Goal: Task Accomplishment & Management: Use online tool/utility

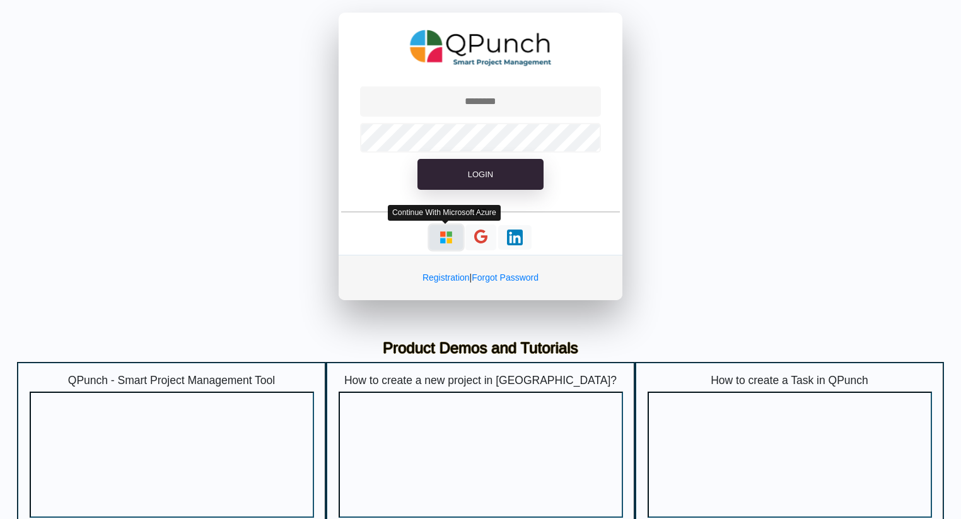
click at [441, 240] on img "button" at bounding box center [446, 238] width 16 height 16
type input "**********"
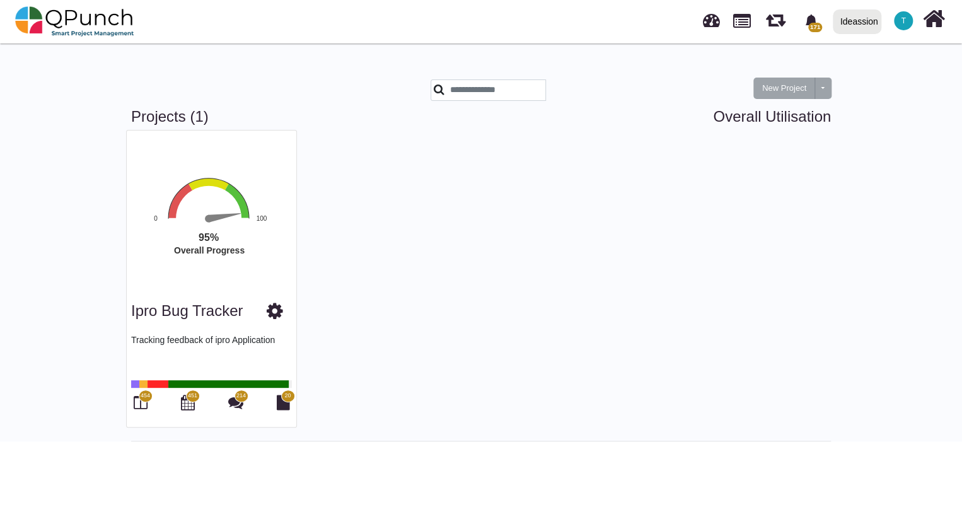
click at [141, 398] on span "454" at bounding box center [145, 396] width 9 height 9
click at [141, 399] on span "454" at bounding box center [145, 396] width 9 height 9
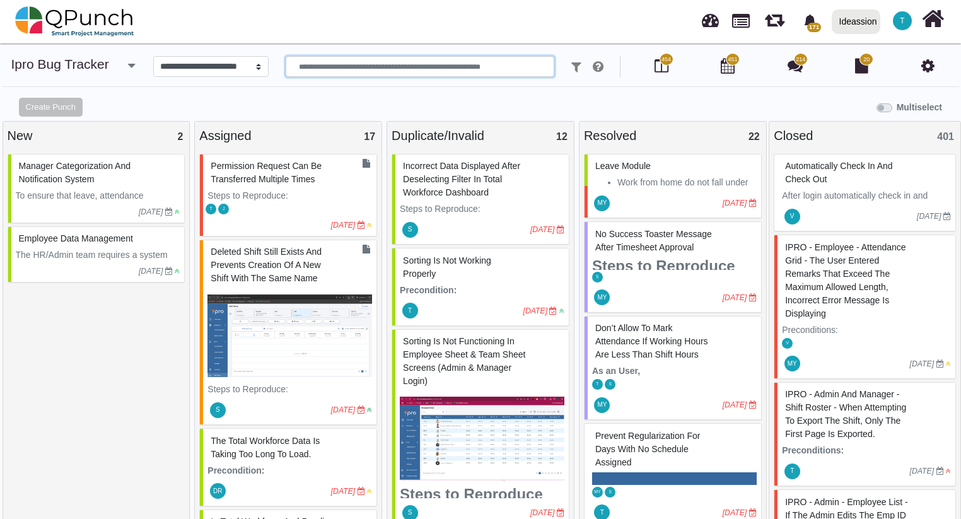
click at [366, 71] on input "text" at bounding box center [420, 66] width 269 height 21
type input "*******"
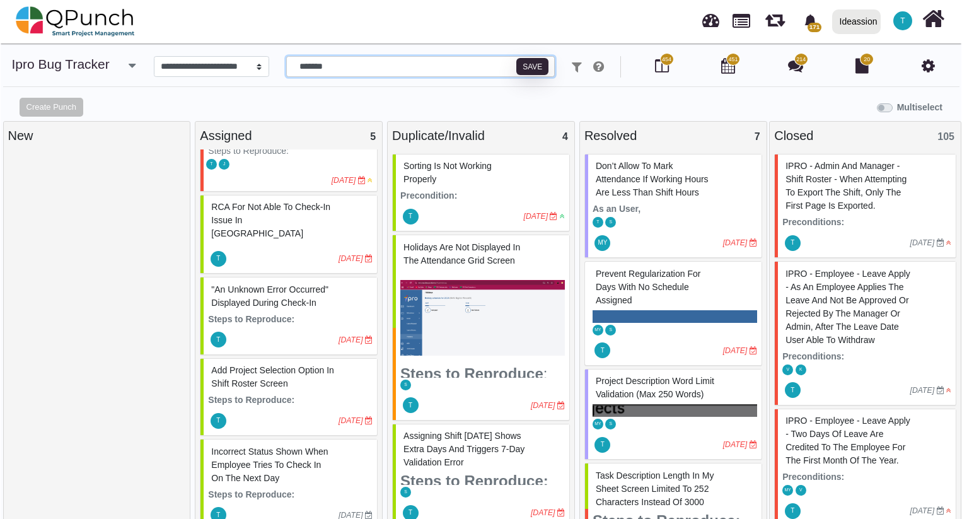
scroll to position [48, 0]
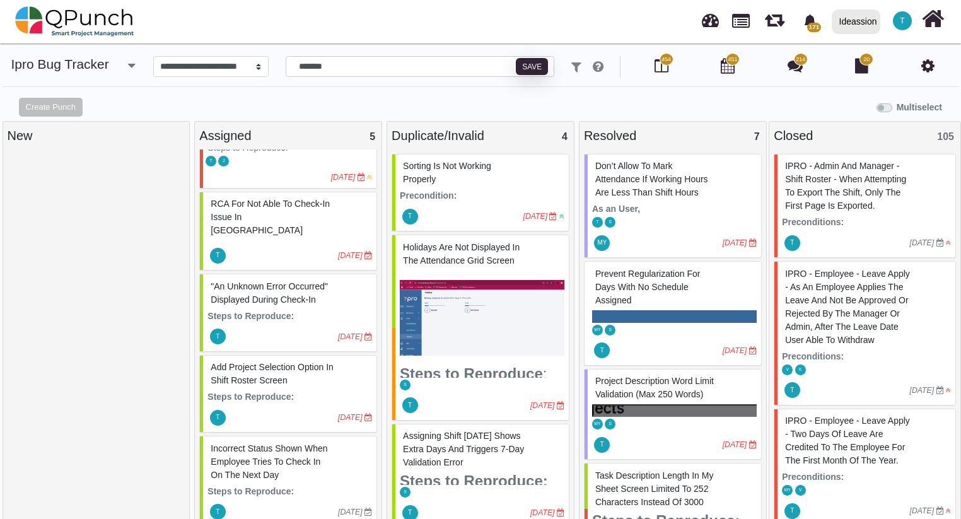
click at [289, 289] on span ""An unknown error occurred" Displayed During Check-In" at bounding box center [269, 292] width 117 height 23
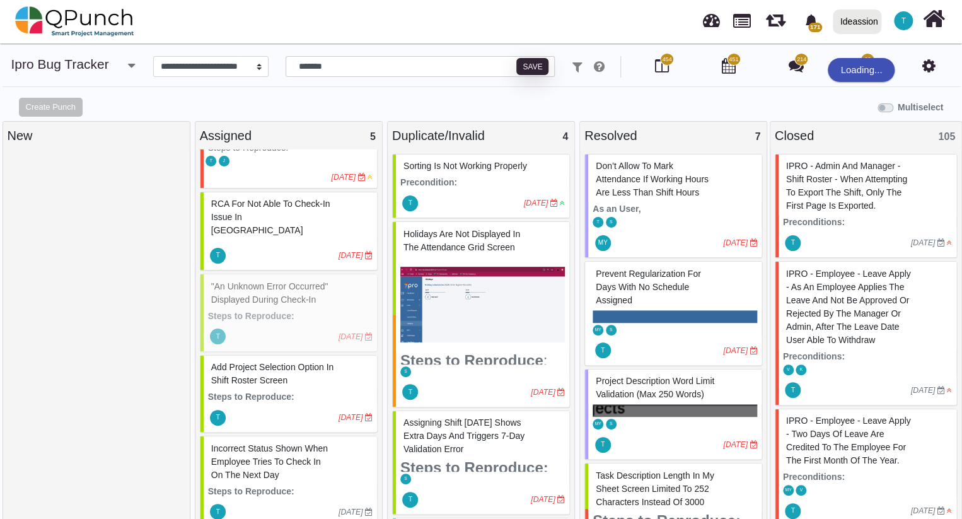
select select "***"
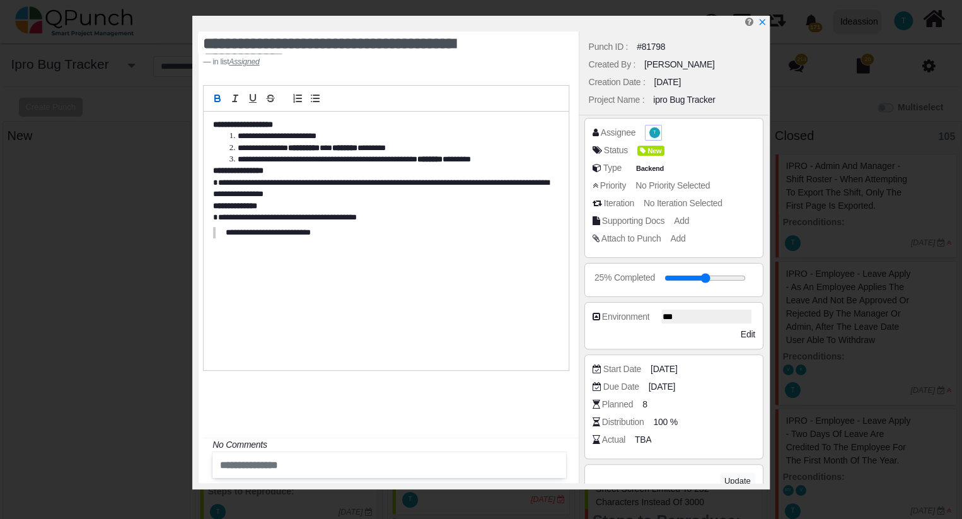
scroll to position [35, 0]
click at [759, 22] on icon "x" at bounding box center [762, 23] width 10 height 10
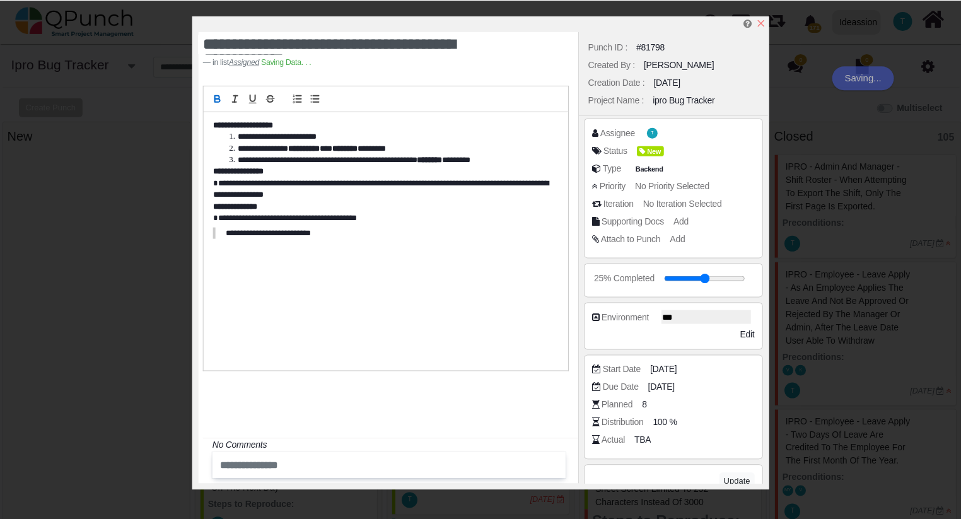
scroll to position [48, 0]
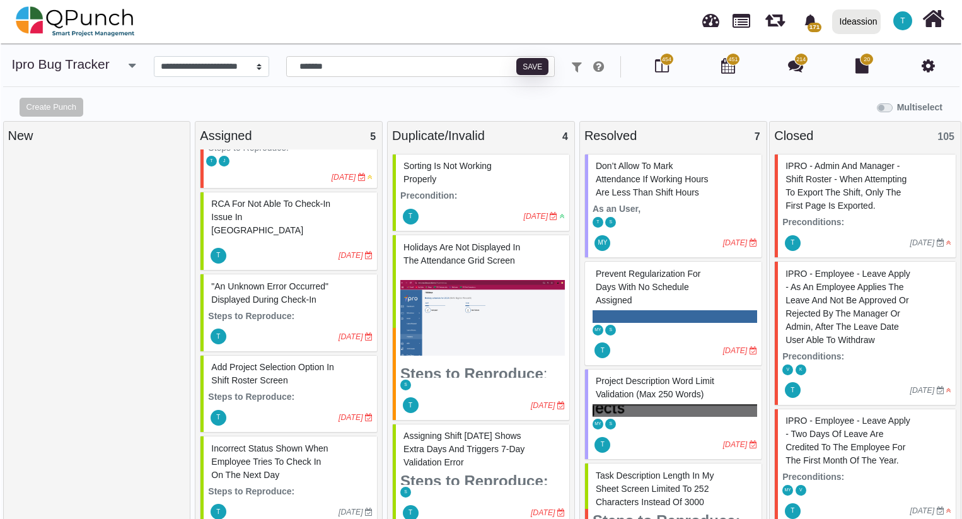
scroll to position [13, 0]
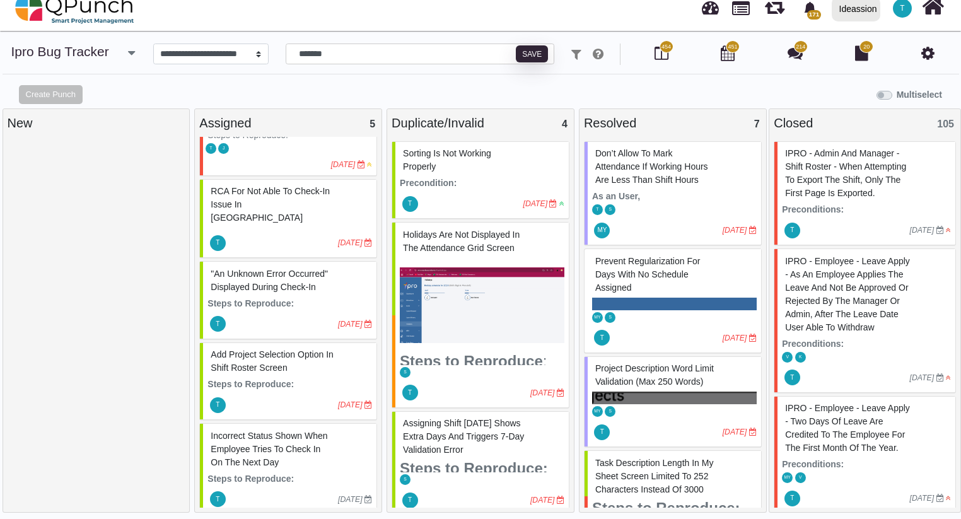
click at [255, 351] on span "Add Project Selection Option in Shift Roster Screen" at bounding box center [272, 360] width 123 height 23
select select "***"
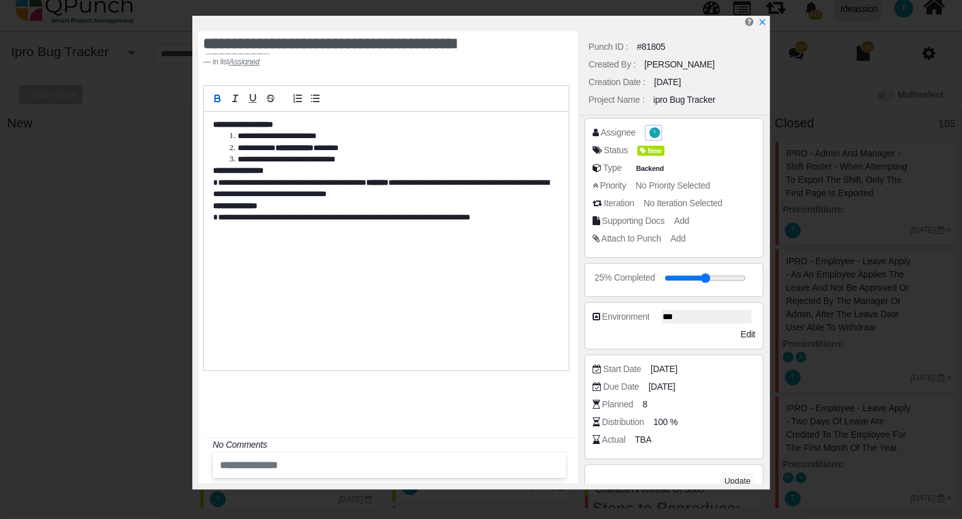
click at [650, 136] on span "T" at bounding box center [655, 132] width 11 height 11
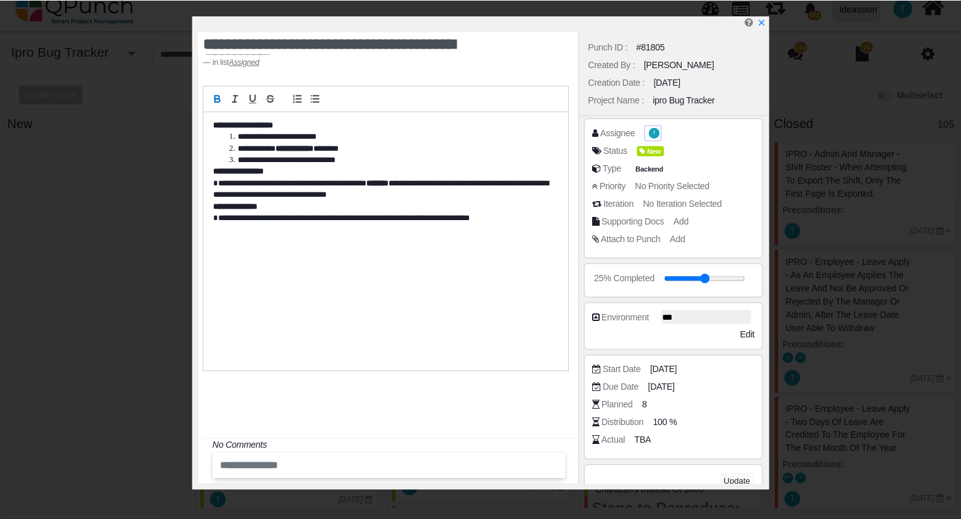
scroll to position [48, 0]
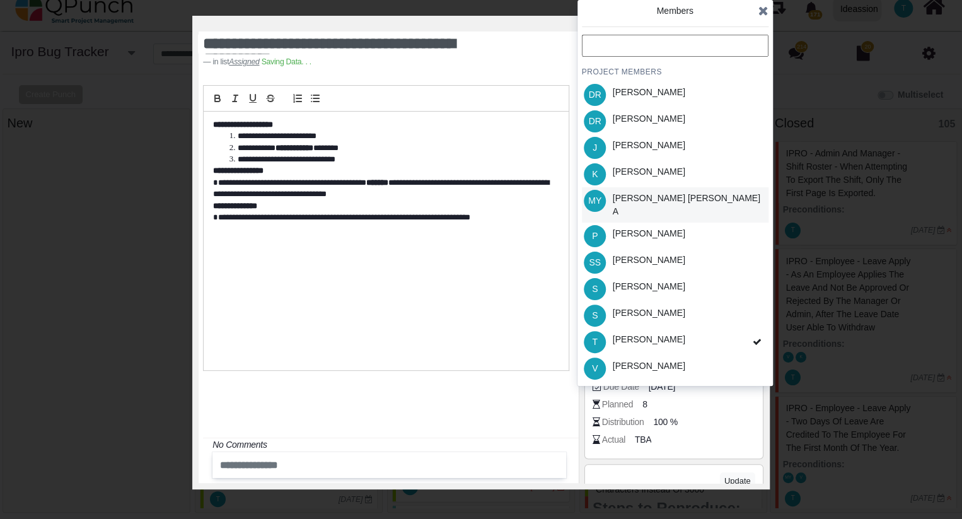
click at [660, 197] on div "[PERSON_NAME] [PERSON_NAME] A" at bounding box center [688, 205] width 151 height 26
click at [764, 11] on icon at bounding box center [764, 10] width 10 height 13
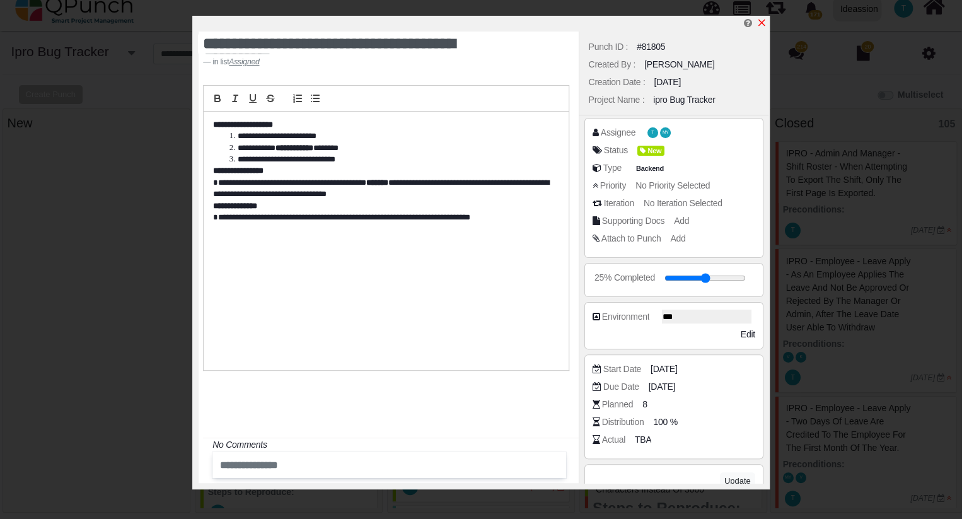
click at [762, 22] on icon "x" at bounding box center [762, 23] width 10 height 10
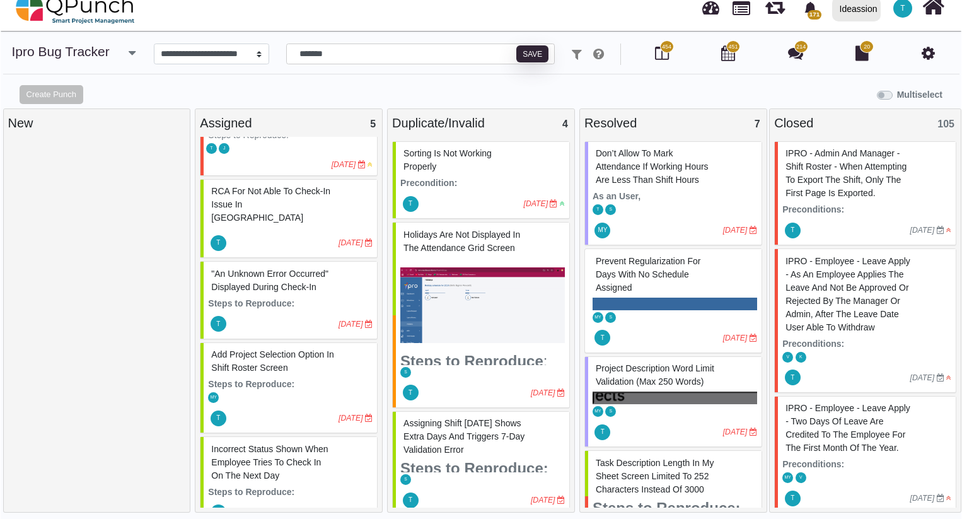
scroll to position [61, 0]
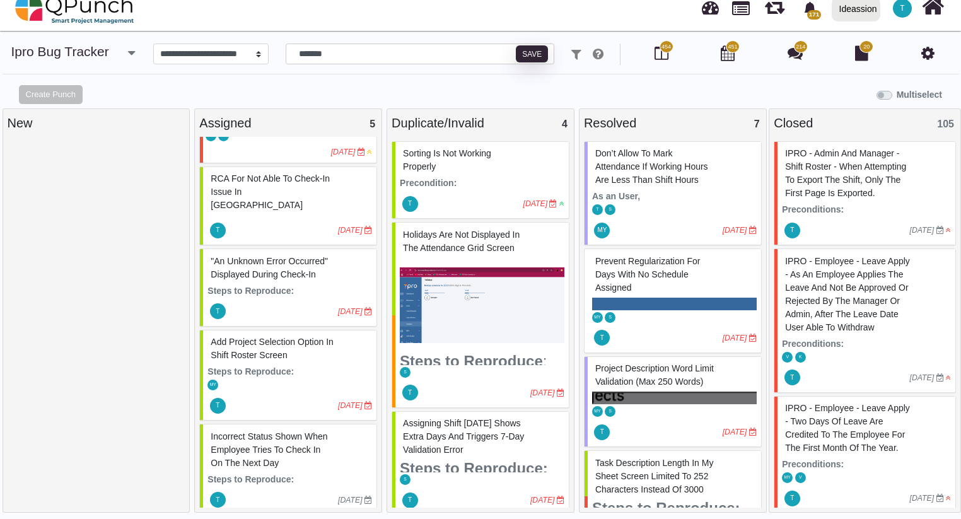
click at [284, 438] on span "Incorrect status shown when employee tries to check in on the next day" at bounding box center [269, 449] width 117 height 37
select select "***"
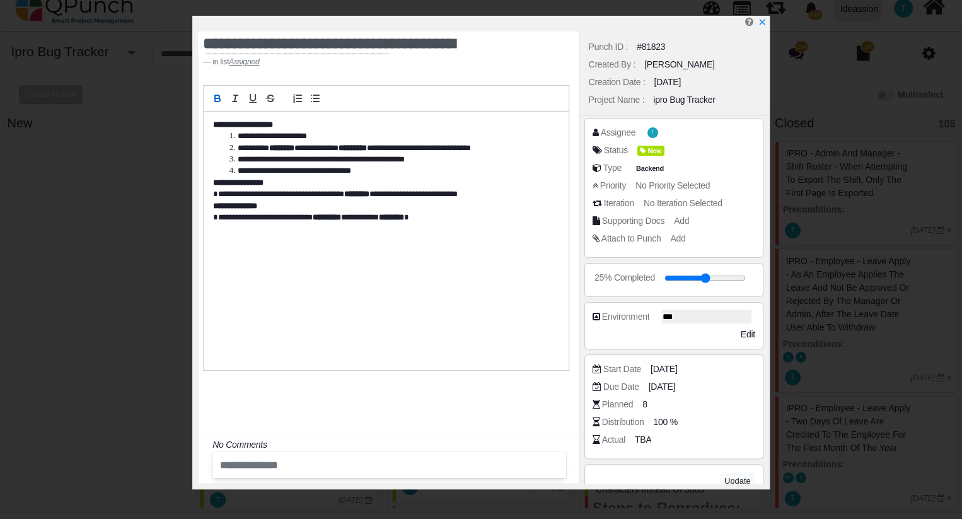
scroll to position [49, 0]
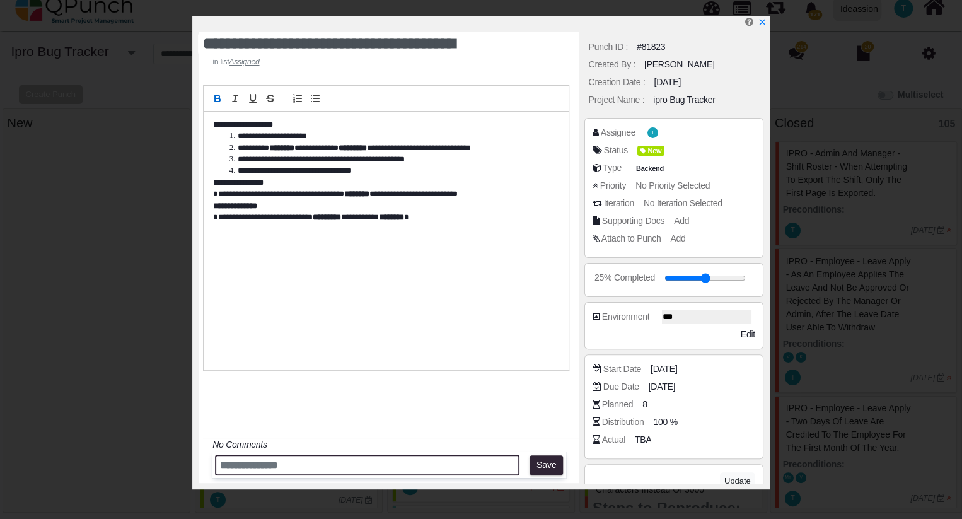
click at [292, 463] on input "text" at bounding box center [367, 465] width 305 height 21
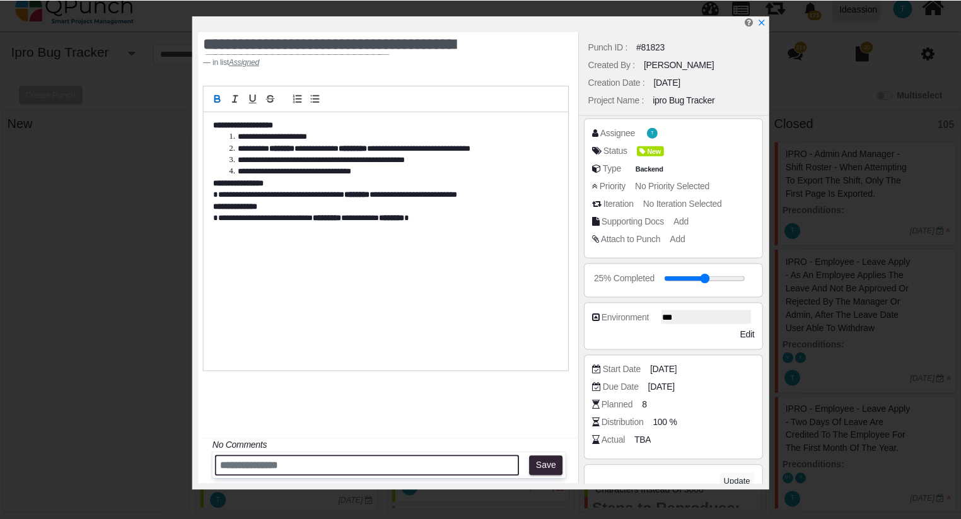
scroll to position [61, 0]
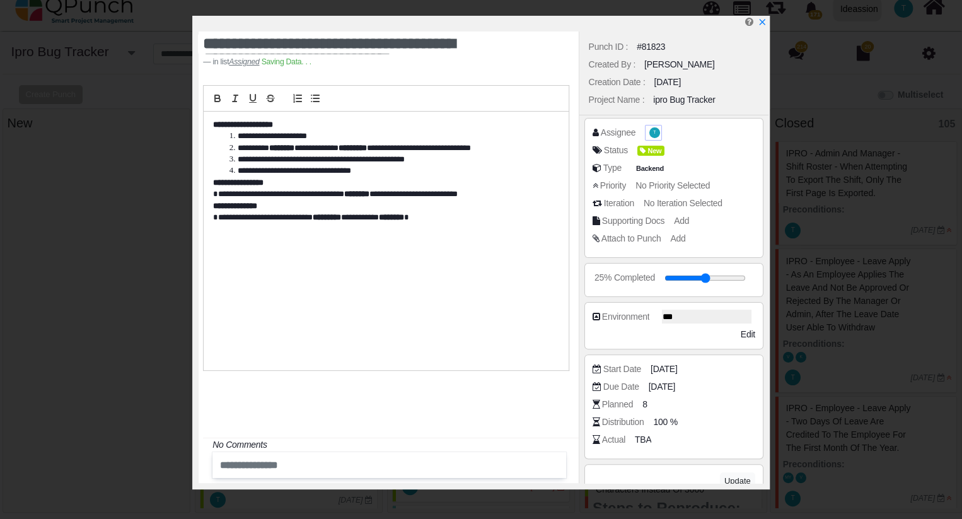
click at [655, 129] on span "T" at bounding box center [655, 132] width 11 height 11
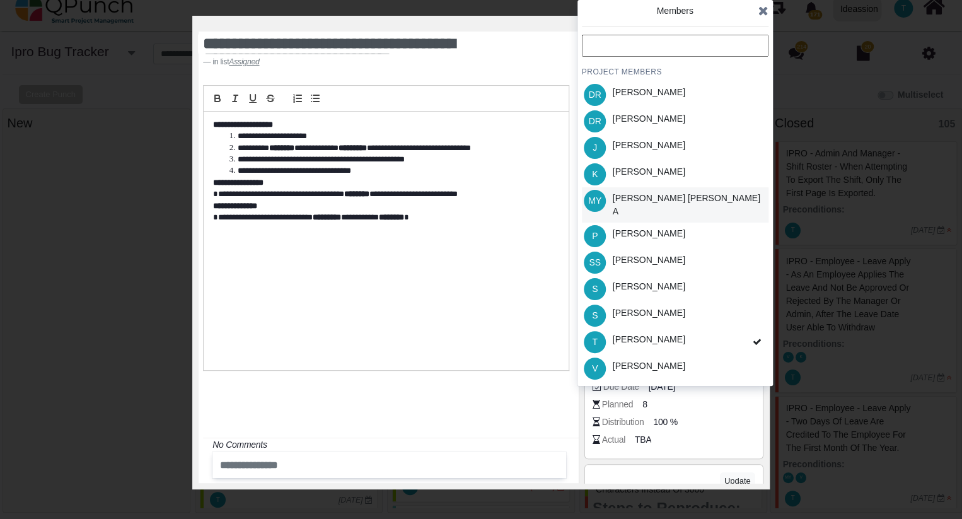
click at [654, 201] on div "[PERSON_NAME] [PERSON_NAME] A" at bounding box center [688, 205] width 151 height 26
drag, startPoint x: 757, startPoint y: 13, endPoint x: 766, endPoint y: 11, distance: 8.6
click at [766, 11] on div "Members" at bounding box center [675, 16] width 187 height 25
click at [766, 11] on icon at bounding box center [764, 10] width 10 height 13
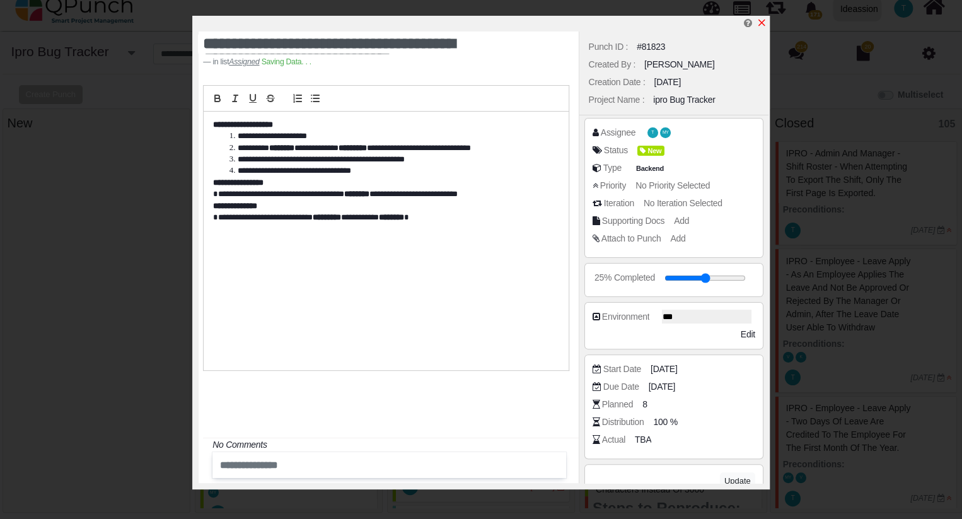
click at [763, 25] on icon "x" at bounding box center [762, 23] width 7 height 7
